Goal: Task Accomplishment & Management: Use online tool/utility

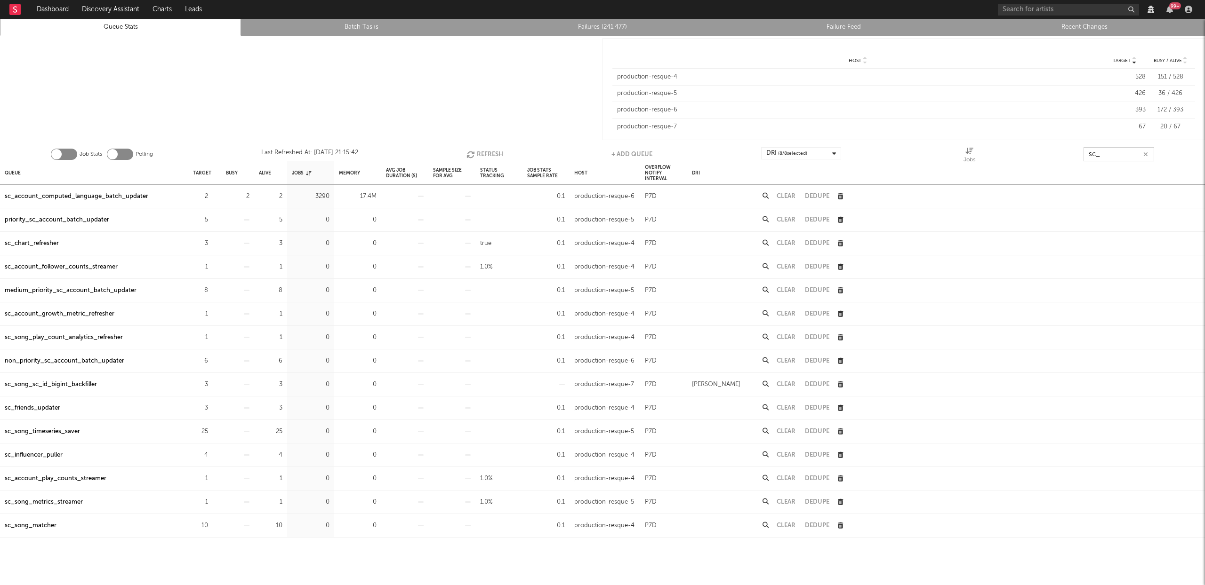
click at [490, 151] on button "Refresh" at bounding box center [484, 154] width 37 height 14
drag, startPoint x: 142, startPoint y: 196, endPoint x: 165, endPoint y: 195, distance: 23.1
click at [142, 195] on div "sc_account_computed_language_batch_updater" at bounding box center [77, 196] width 144 height 11
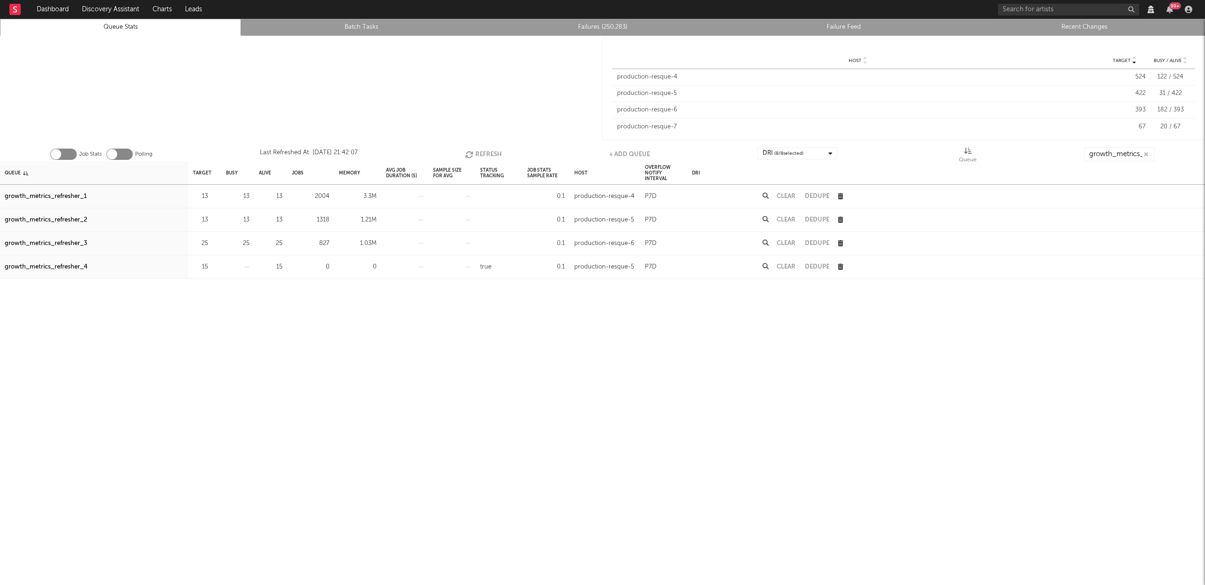
click at [486, 152] on button "Refresh" at bounding box center [483, 154] width 37 height 14
click at [486, 152] on button "Refresh" at bounding box center [482, 154] width 37 height 14
click at [70, 193] on div "growth_metrics_refresher_1" at bounding box center [46, 196] width 82 height 11
drag, startPoint x: 73, startPoint y: 216, endPoint x: 76, endPoint y: 225, distance: 9.4
click at [73, 216] on div "growth_metrics_refresher_2" at bounding box center [46, 220] width 82 height 11
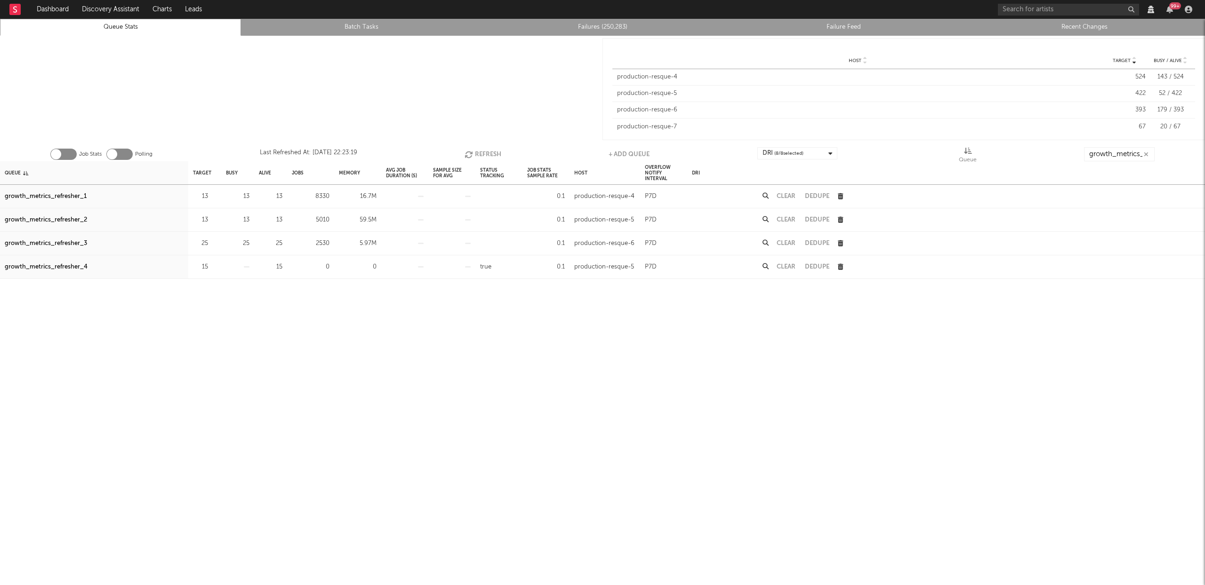
drag, startPoint x: 80, startPoint y: 244, endPoint x: 144, endPoint y: 222, distance: 68.2
click at [80, 244] on div "growth_metrics_refresher_3" at bounding box center [46, 243] width 82 height 11
click at [481, 153] on button "Refresh" at bounding box center [482, 154] width 37 height 14
click at [212, 195] on icon "button" at bounding box center [213, 196] width 6 height 6
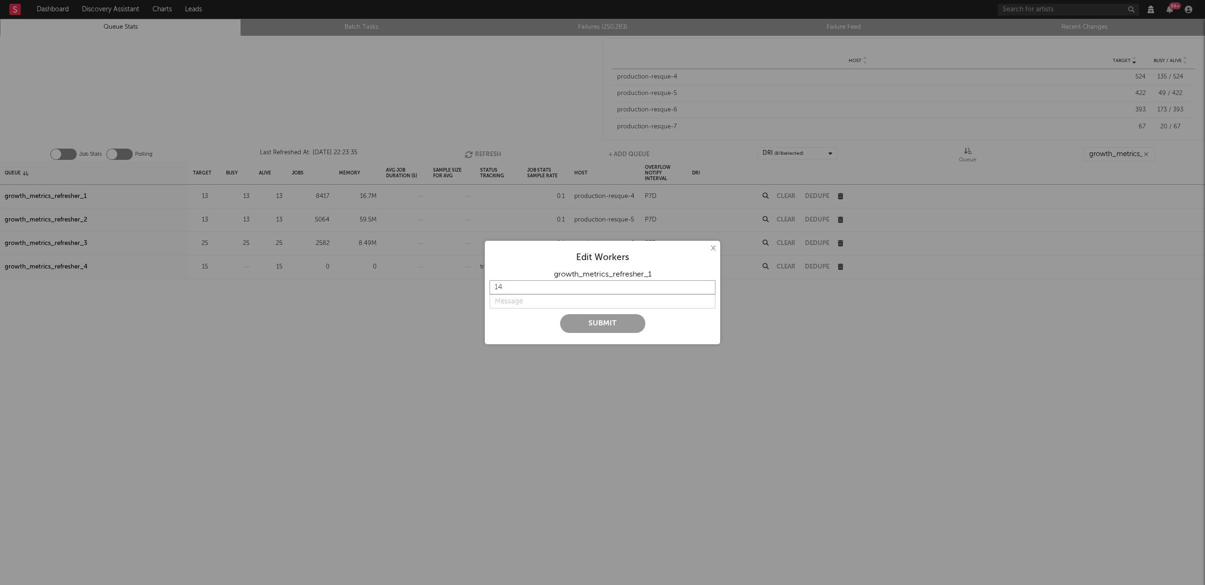
click at [707, 283] on input "14" at bounding box center [602, 287] width 226 height 14
type input "15"
click at [707, 283] on input "15" at bounding box center [602, 287] width 226 height 14
click at [539, 292] on input "15" at bounding box center [602, 287] width 226 height 14
click at [533, 297] on input "string" at bounding box center [602, 302] width 226 height 14
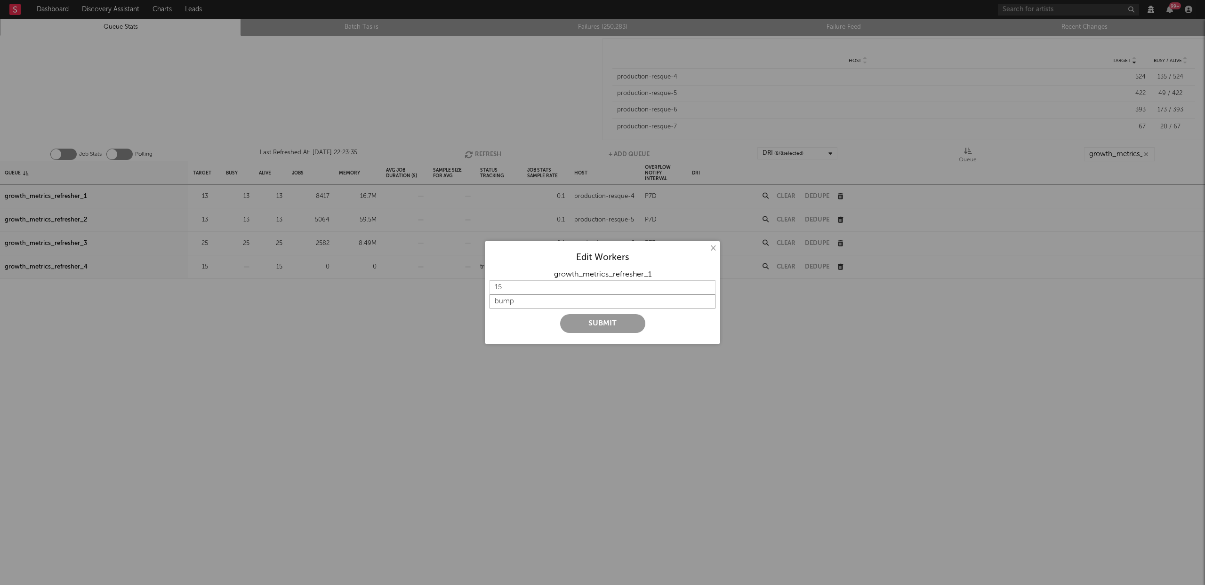
type input "bump"
click at [603, 318] on button "Submit" at bounding box center [602, 323] width 85 height 19
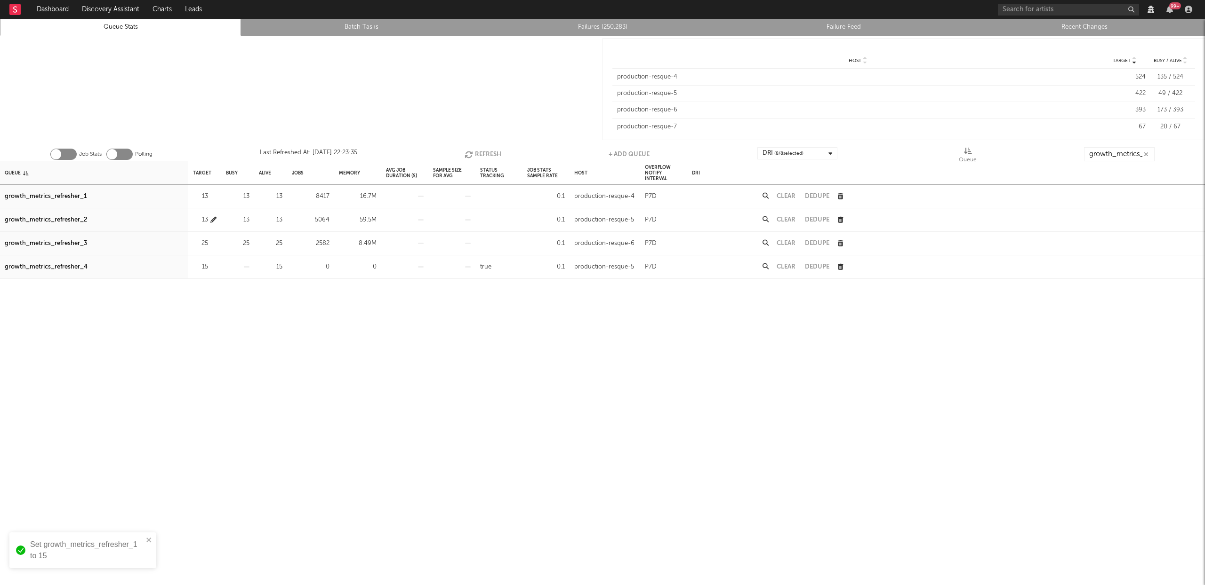
click at [215, 219] on icon "button" at bounding box center [213, 220] width 6 height 6
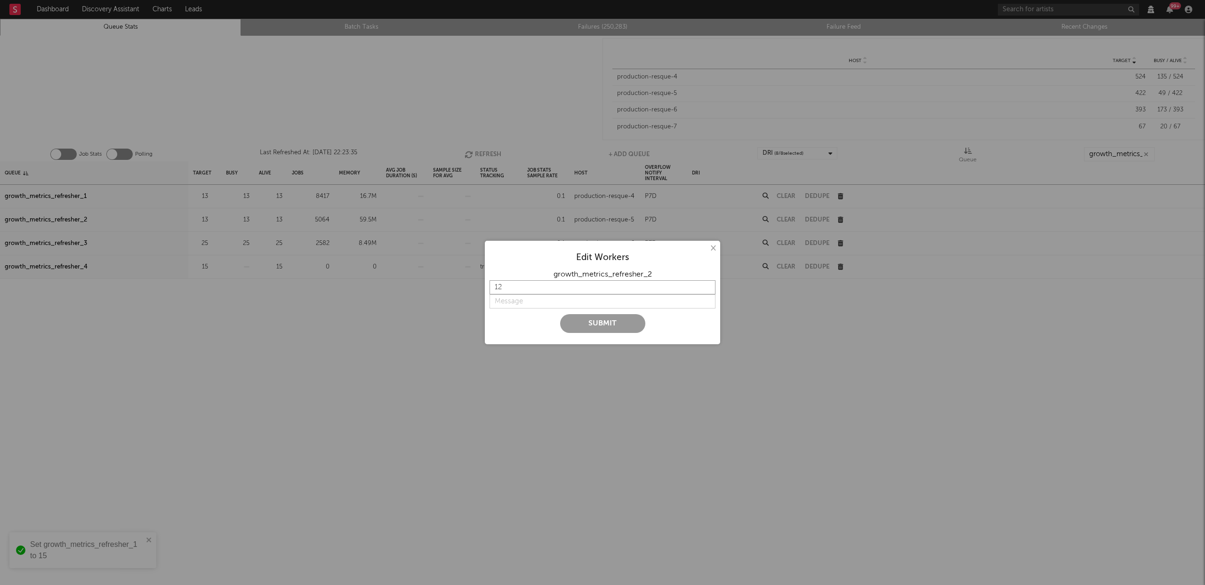
click at [708, 287] on input "12" at bounding box center [602, 287] width 226 height 14
click at [706, 284] on input "13" at bounding box center [602, 287] width 226 height 14
click at [706, 284] on input "14" at bounding box center [602, 287] width 226 height 14
type input "15"
click at [706, 284] on input "15" at bounding box center [602, 287] width 226 height 14
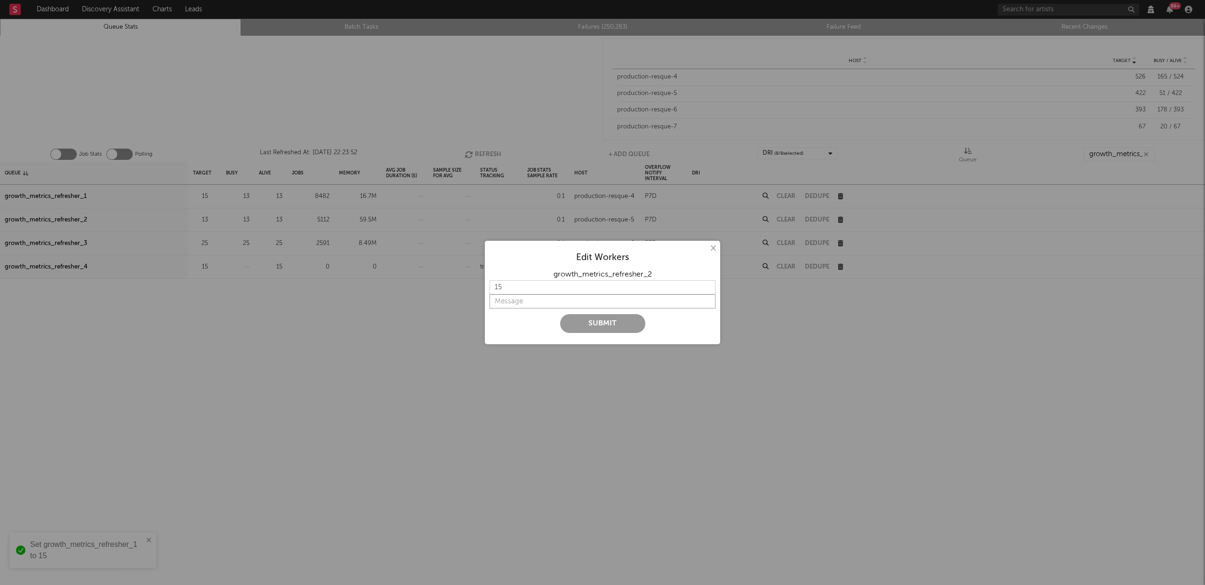
click at [521, 300] on input "string" at bounding box center [602, 302] width 226 height 14
type input "bump"
click at [591, 322] on button "Submit" at bounding box center [602, 323] width 85 height 19
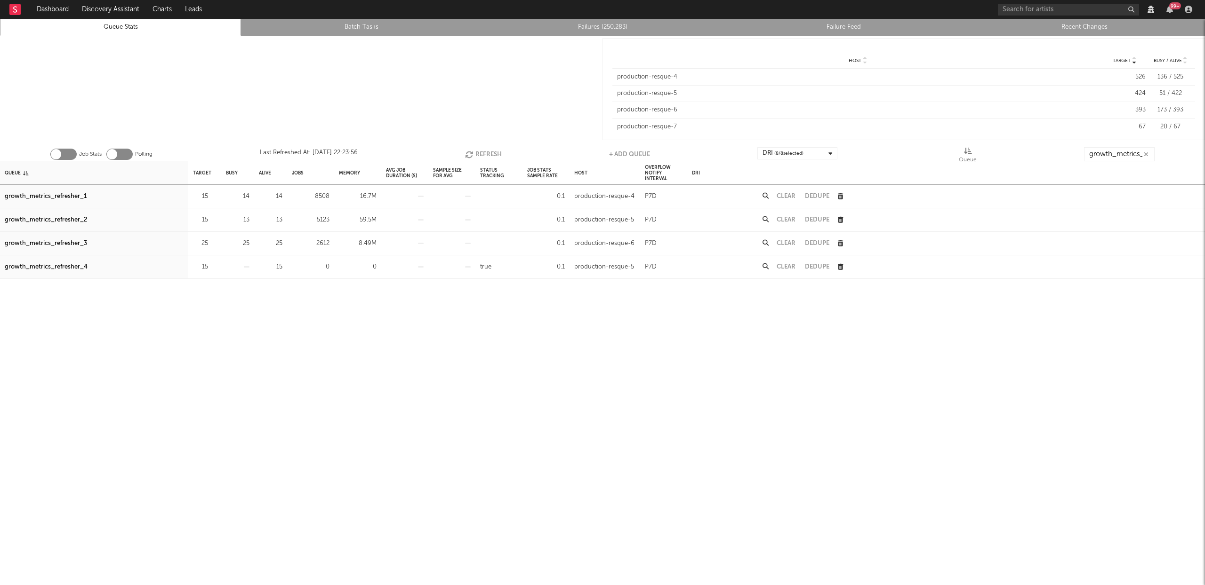
click at [482, 148] on button "Refresh" at bounding box center [483, 154] width 37 height 14
click at [485, 152] on button "Refresh" at bounding box center [483, 154] width 37 height 14
click at [484, 150] on button "Refresh" at bounding box center [483, 154] width 37 height 14
click at [484, 149] on button "Refresh" at bounding box center [482, 154] width 37 height 14
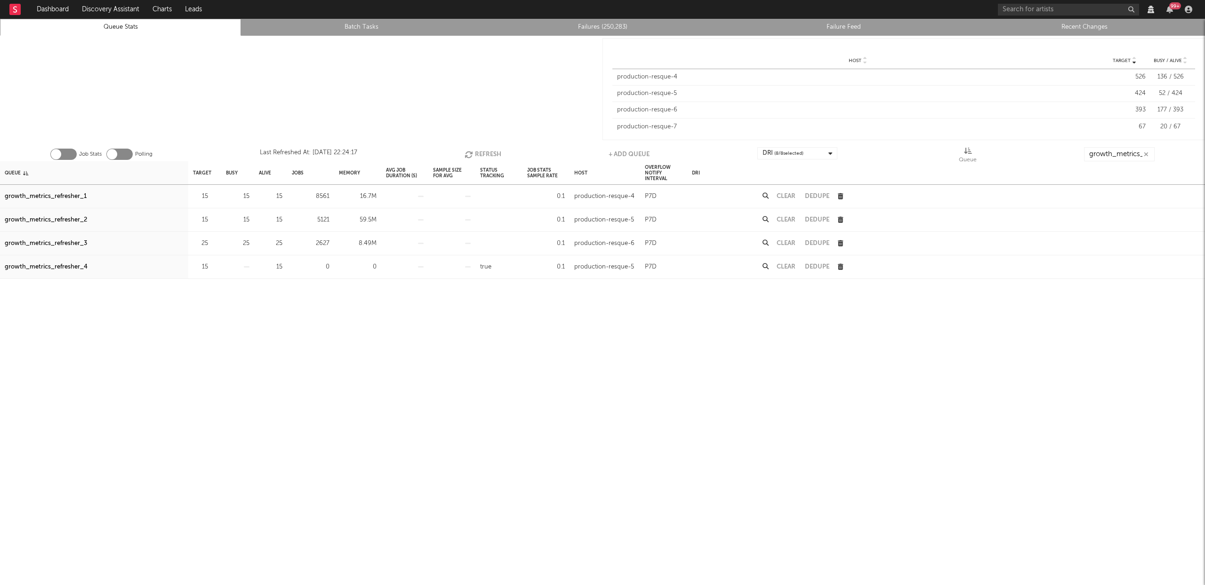
click at [484, 149] on button "Refresh" at bounding box center [482, 154] width 37 height 14
click at [494, 152] on button "Refresh" at bounding box center [483, 154] width 37 height 14
click at [493, 150] on button "Refresh" at bounding box center [482, 154] width 37 height 14
click at [480, 154] on button "Refresh" at bounding box center [482, 154] width 37 height 14
click at [492, 152] on button "Refresh" at bounding box center [482, 154] width 37 height 14
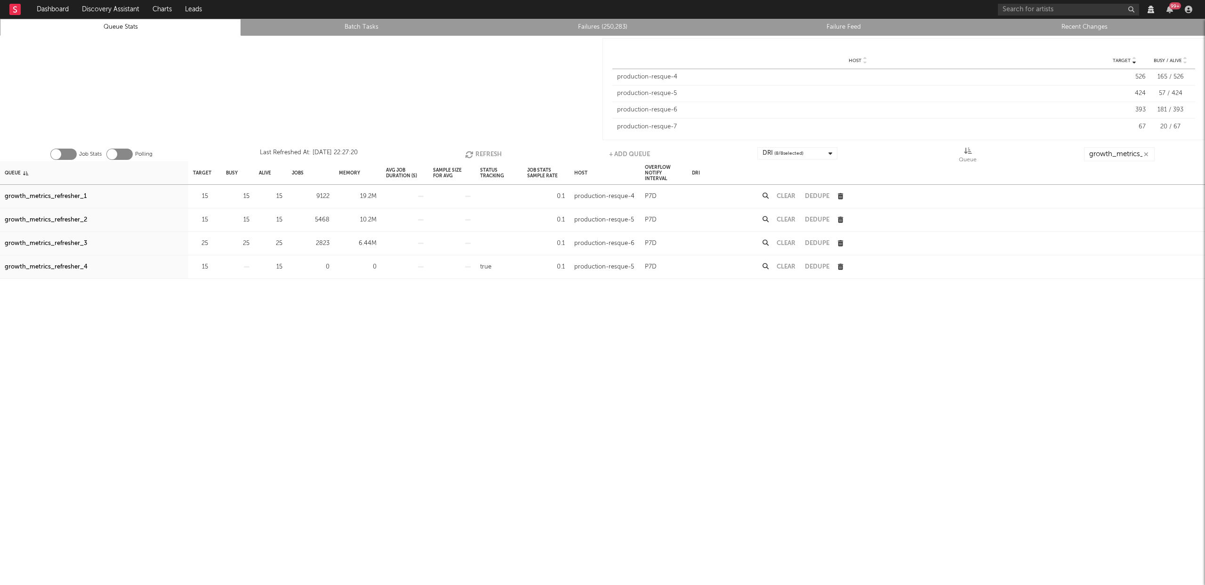
click at [492, 152] on button "Refresh" at bounding box center [483, 154] width 37 height 14
click at [492, 152] on button "Refresh" at bounding box center [482, 154] width 37 height 14
click at [501, 151] on div "Job Stats Polling Last Refreshed At: Sep 11 22:27:25 Refresh + Add Queue DRI ( …" at bounding box center [602, 152] width 1205 height 19
click at [480, 153] on button "Refresh" at bounding box center [482, 154] width 37 height 14
click at [479, 152] on button "Refresh" at bounding box center [482, 154] width 37 height 14
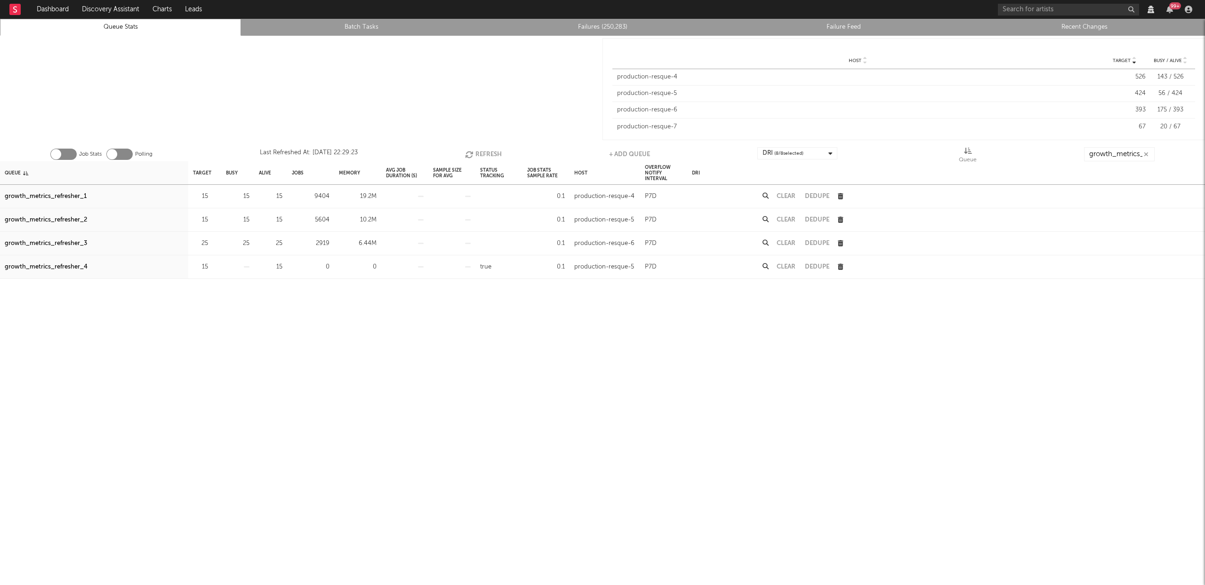
click at [782, 193] on button "Clear" at bounding box center [785, 196] width 19 height 6
click at [788, 221] on button "Clear" at bounding box center [785, 220] width 19 height 6
click at [489, 153] on button "Refresh" at bounding box center [483, 154] width 37 height 14
click at [492, 152] on button "Refresh" at bounding box center [483, 154] width 37 height 14
click at [492, 153] on button "Refresh" at bounding box center [483, 154] width 37 height 14
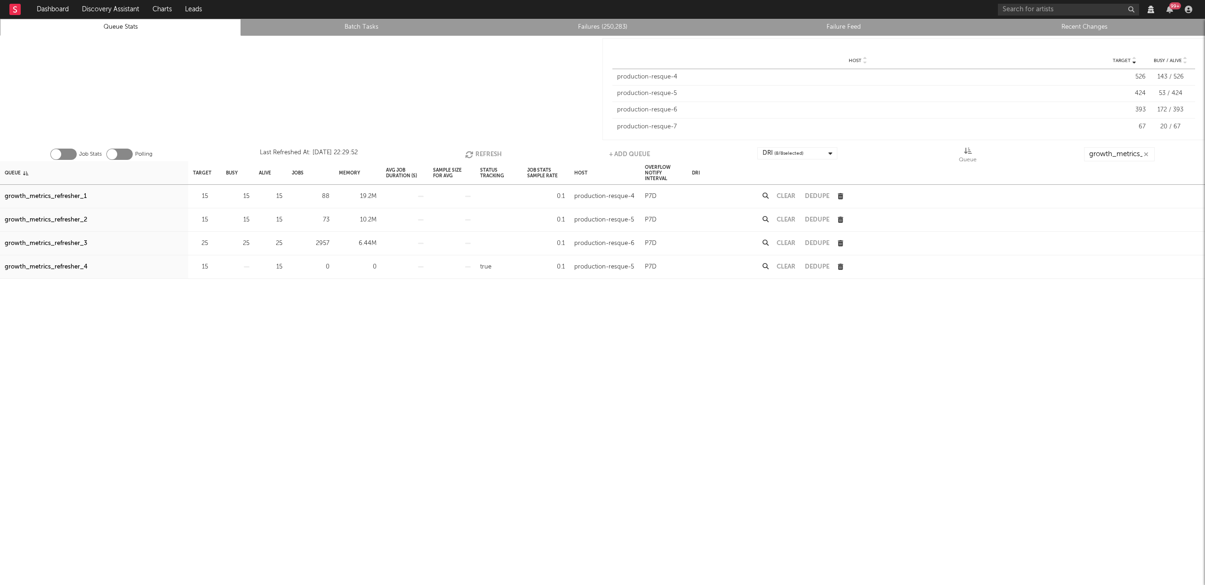
click at [484, 158] on button "Refresh" at bounding box center [483, 154] width 37 height 14
click at [791, 245] on button "Clear" at bounding box center [785, 243] width 19 height 6
click at [479, 156] on button "Refresh" at bounding box center [481, 154] width 37 height 14
click at [479, 152] on button "Refresh" at bounding box center [482, 154] width 37 height 14
click at [787, 195] on button "Clear" at bounding box center [785, 196] width 19 height 6
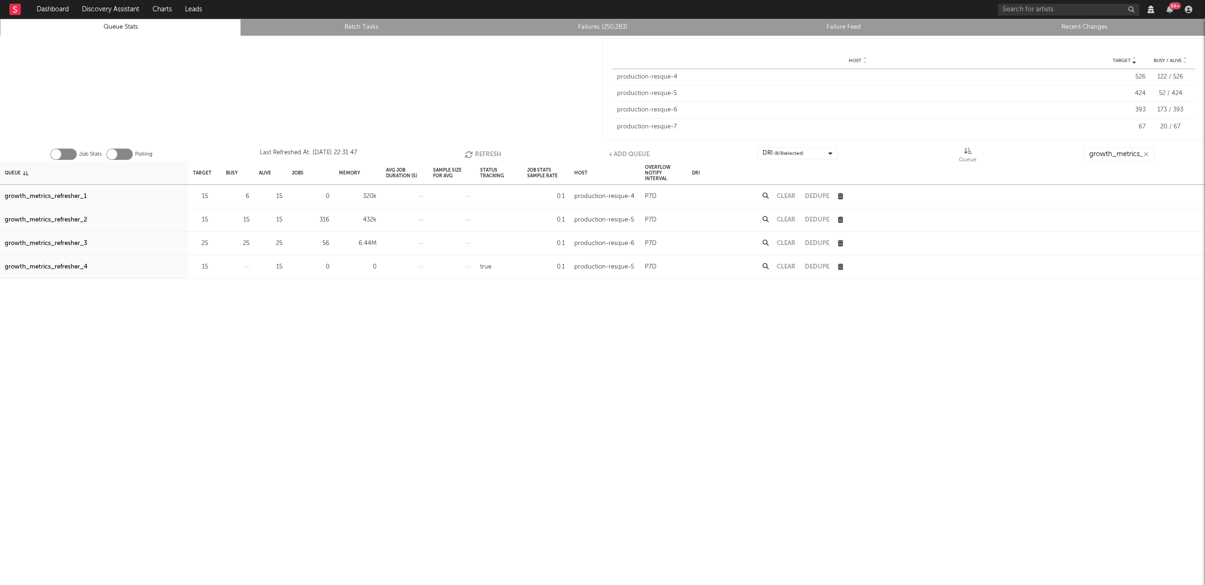
click at [792, 222] on button "Clear" at bounding box center [785, 220] width 19 height 6
click at [785, 245] on button "Clear" at bounding box center [785, 243] width 19 height 6
click at [213, 197] on icon "button" at bounding box center [213, 196] width 6 height 6
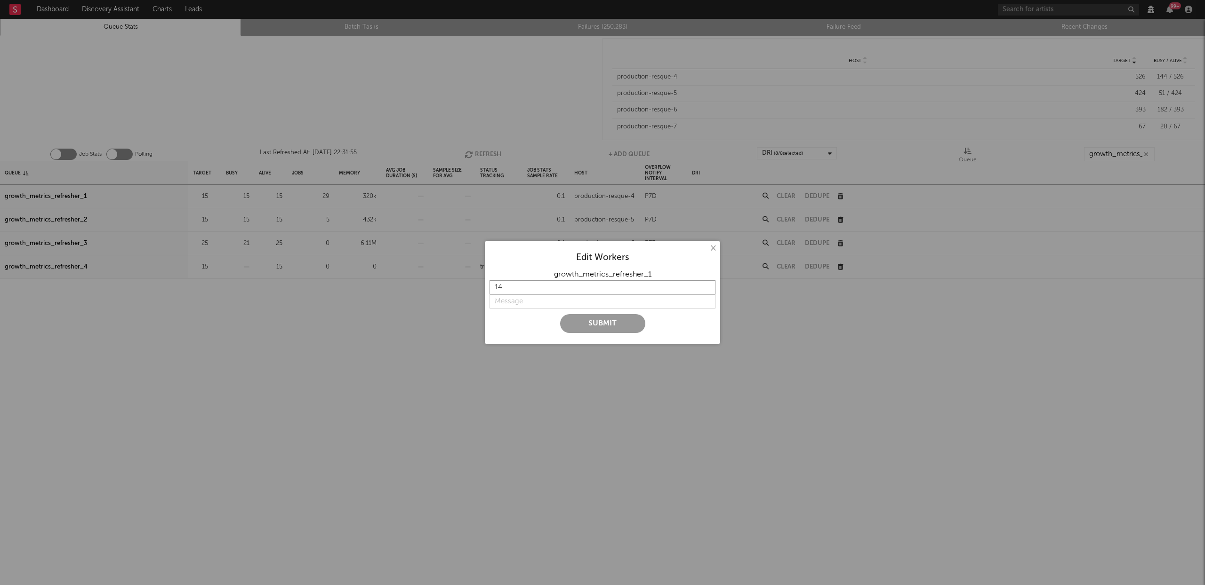
type input "14"
click at [709, 290] on input "14" at bounding box center [602, 287] width 226 height 14
click at [532, 303] on input "string" at bounding box center [602, 302] width 226 height 14
type input "d"
type input "down"
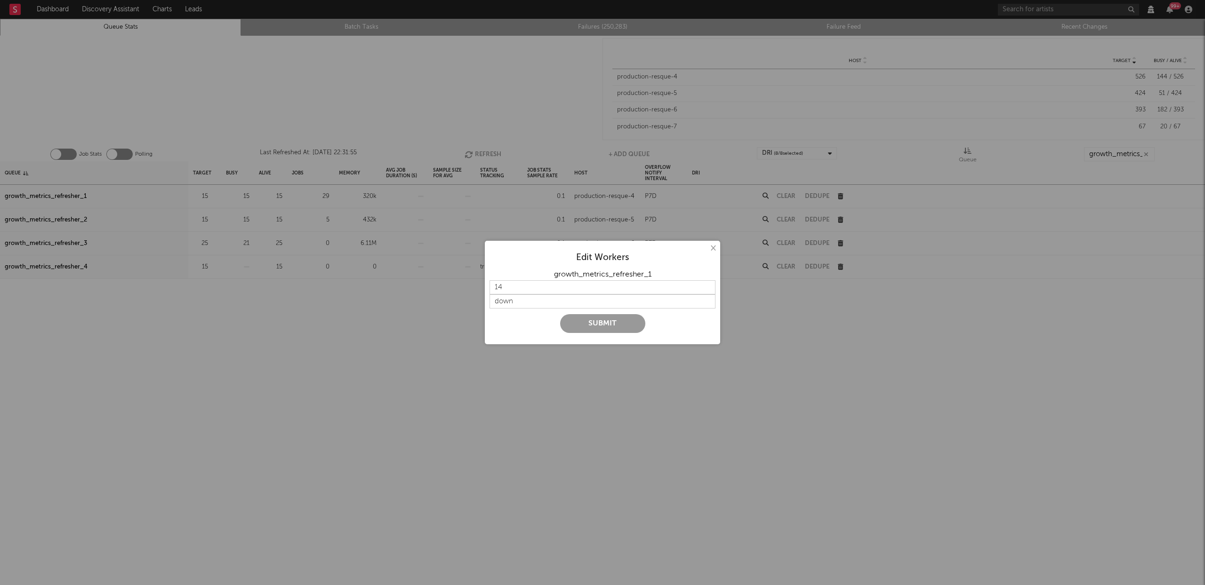
click at [589, 322] on button "Submit" at bounding box center [602, 323] width 85 height 19
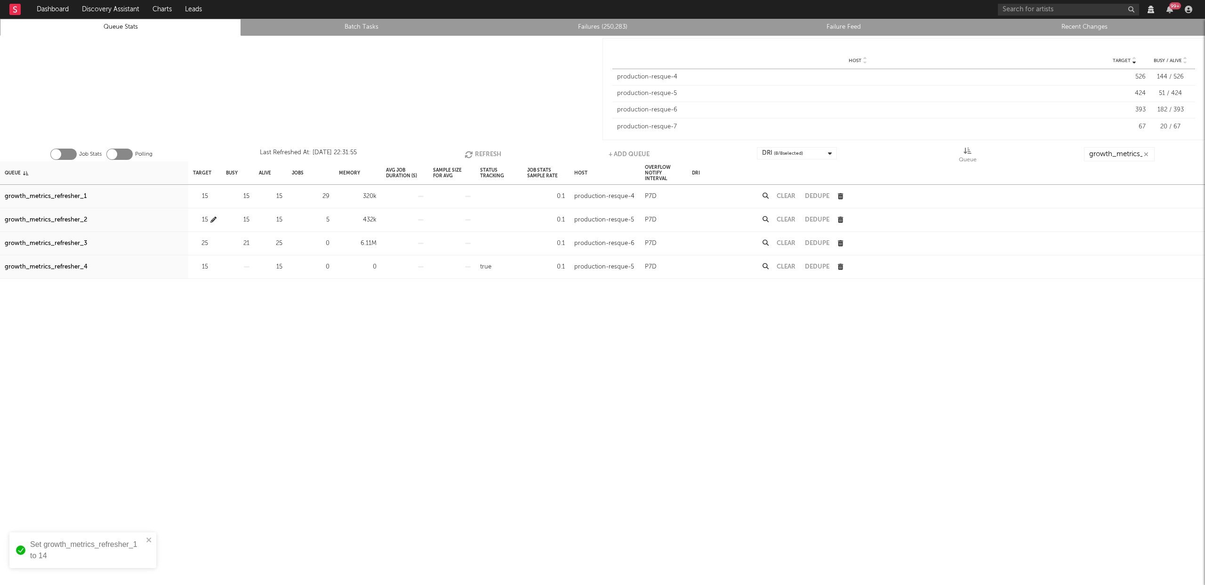
click at [213, 219] on icon "button" at bounding box center [213, 220] width 6 height 6
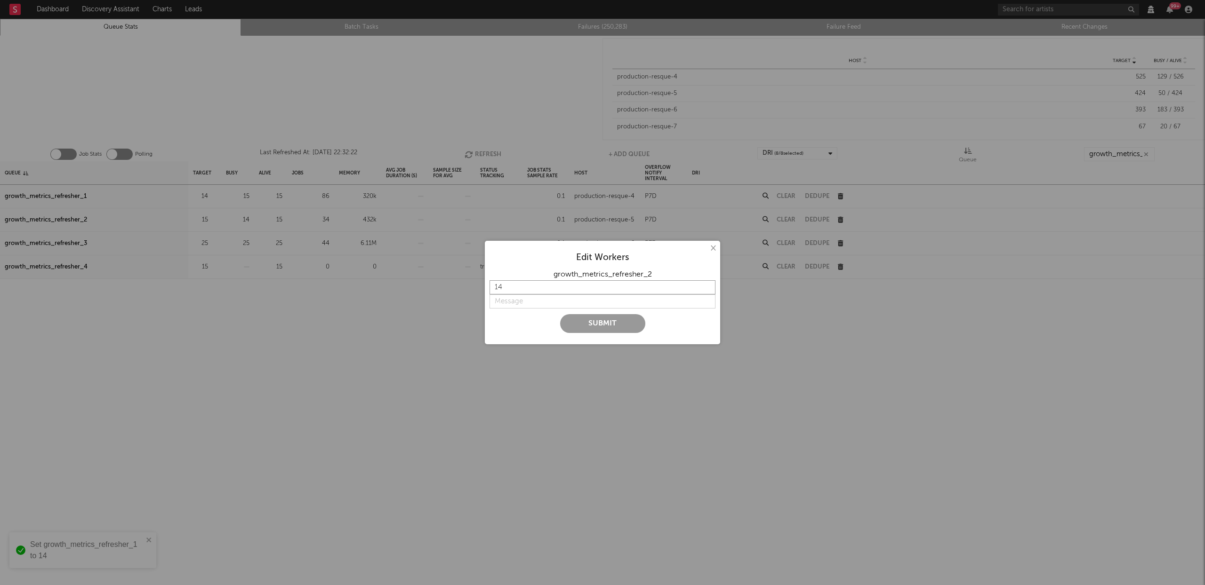
type input "14"
click at [706, 289] on input "14" at bounding box center [602, 287] width 226 height 14
click at [559, 301] on input "string" at bounding box center [602, 302] width 226 height 14
type input "down"
click at [587, 323] on button "Submit" at bounding box center [602, 323] width 85 height 19
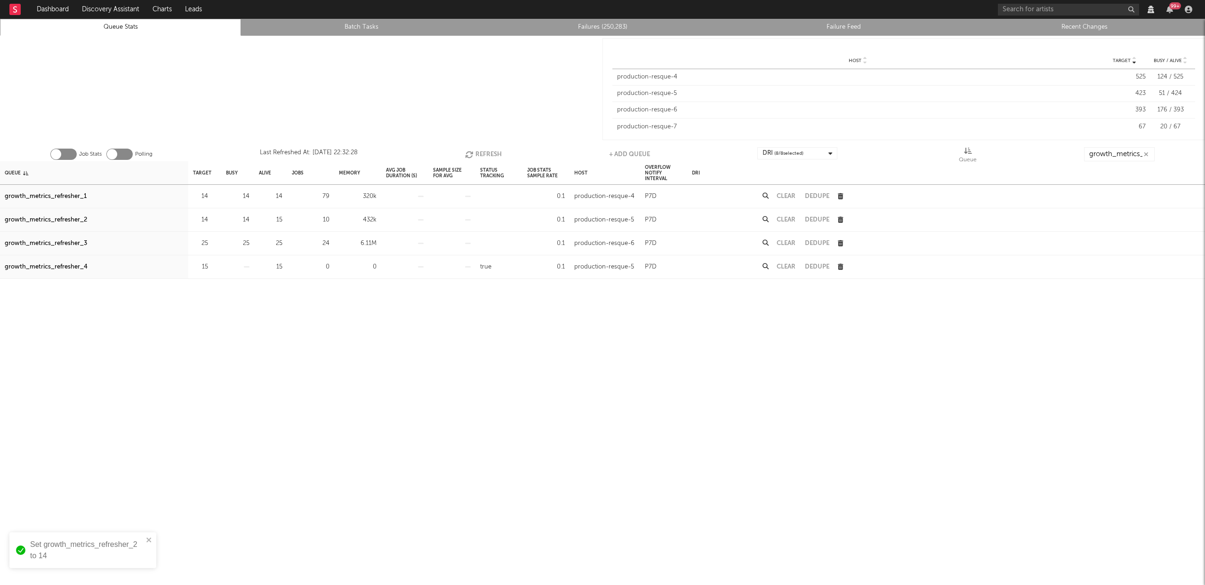
click at [492, 151] on button "Refresh" at bounding box center [483, 154] width 37 height 14
click at [487, 152] on button "Refresh" at bounding box center [483, 154] width 37 height 14
click at [490, 152] on button "Refresh" at bounding box center [483, 154] width 37 height 14
click at [485, 151] on button "Refresh" at bounding box center [482, 154] width 37 height 14
click at [484, 152] on button "Refresh" at bounding box center [483, 154] width 37 height 14
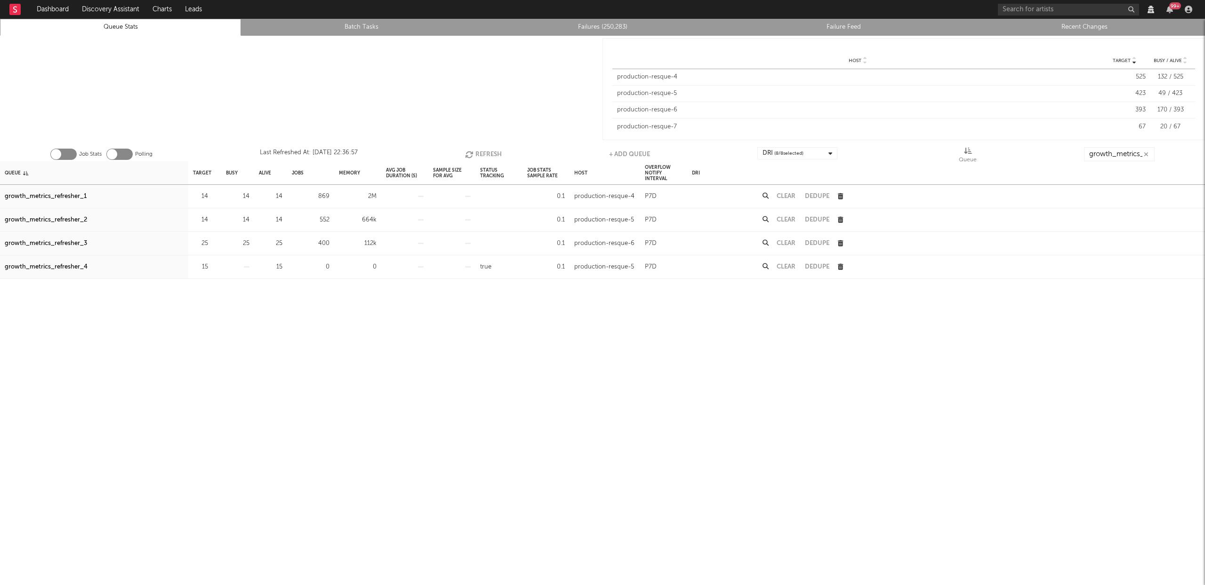
click at [483, 153] on button "Refresh" at bounding box center [483, 154] width 37 height 14
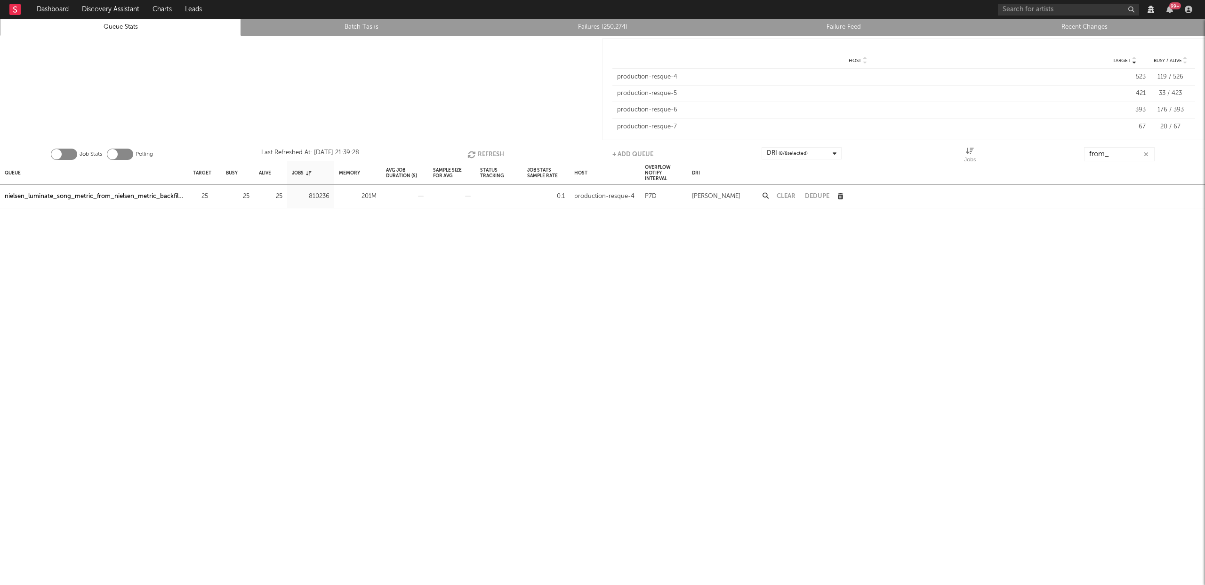
click at [487, 152] on button "Refresh" at bounding box center [485, 154] width 37 height 14
drag, startPoint x: 120, startPoint y: 199, endPoint x: 232, endPoint y: 167, distance: 116.9
click at [120, 199] on div "nielsen_luminate_song_metric_from_nielsen_metric_backfiller" at bounding box center [94, 196] width 179 height 11
click at [494, 152] on button "Refresh" at bounding box center [485, 154] width 37 height 14
click at [1145, 153] on icon "button" at bounding box center [1145, 155] width 5 height 6
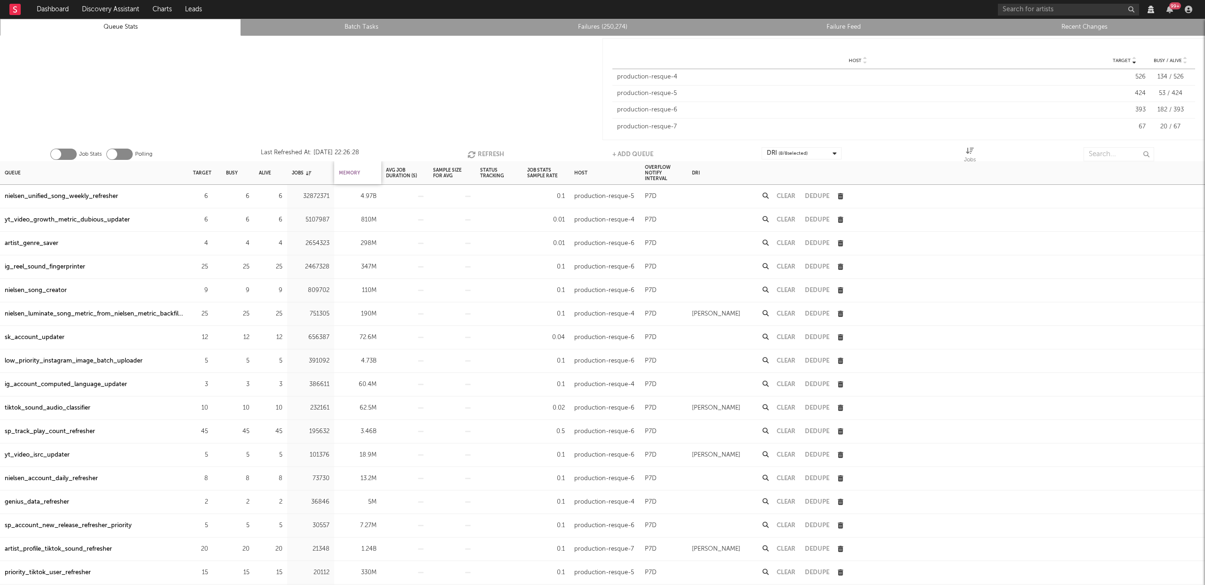
click at [348, 173] on div "Memory" at bounding box center [349, 173] width 21 height 20
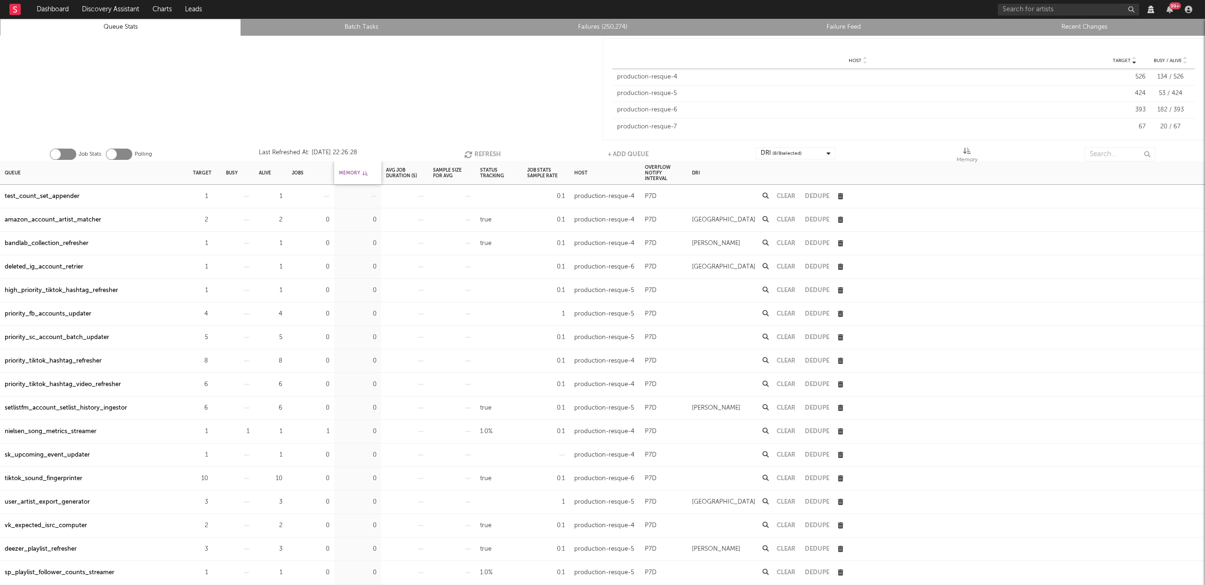
click at [348, 173] on div "Memory" at bounding box center [353, 173] width 29 height 20
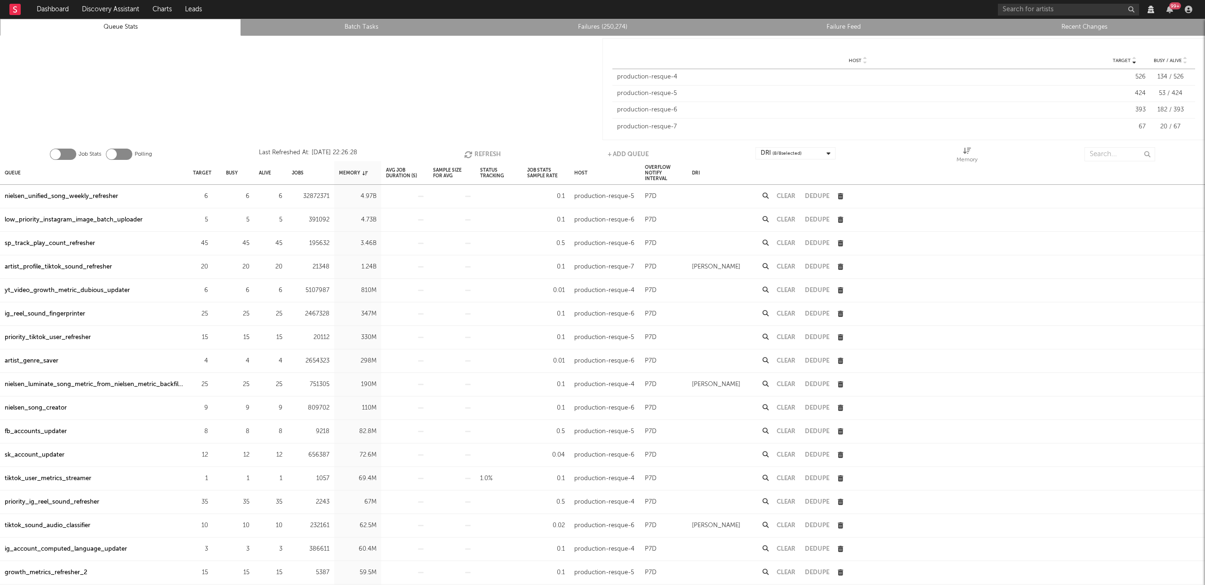
click at [97, 267] on div "artist_profile_tiktok_sound_refresher" at bounding box center [58, 267] width 107 height 11
click at [1097, 158] on input "text" at bounding box center [1119, 154] width 71 height 14
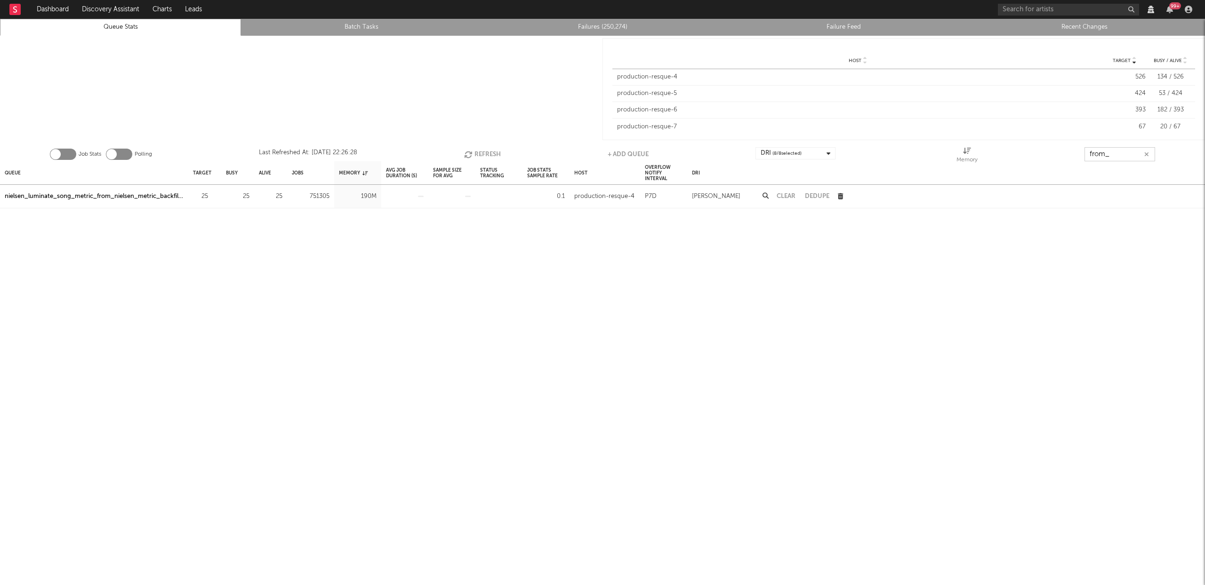
click at [488, 150] on button "Refresh" at bounding box center [482, 154] width 37 height 14
type input "from_"
click at [305, 173] on div "Jobs" at bounding box center [310, 172] width 47 height 23
click at [298, 173] on div "Jobs" at bounding box center [298, 173] width 12 height 20
click at [492, 154] on button "Refresh" at bounding box center [486, 154] width 37 height 14
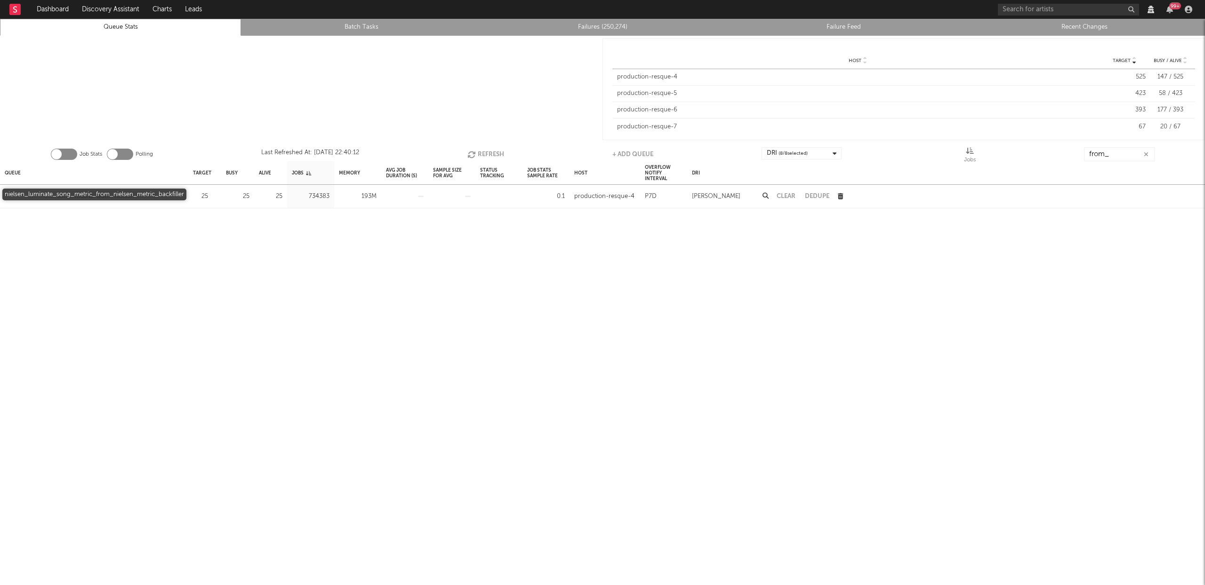
click at [140, 194] on div "nielsen_luminate_song_metric_from_nielsen_metric_backfiller" at bounding box center [94, 196] width 179 height 11
